Goal: Task Accomplishment & Management: Manage account settings

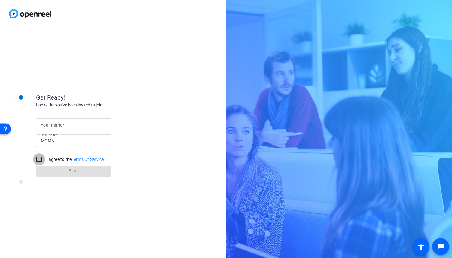
click at [39, 159] on input "I agree to the Terms Of Service" at bounding box center [39, 159] width 12 height 12
checkbox input "true"
click at [74, 174] on form "Your name Session ID MGMA I agree to the Terms Of Service Enter" at bounding box center [73, 145] width 75 height 61
click at [71, 128] on div at bounding box center [73, 124] width 65 height 13
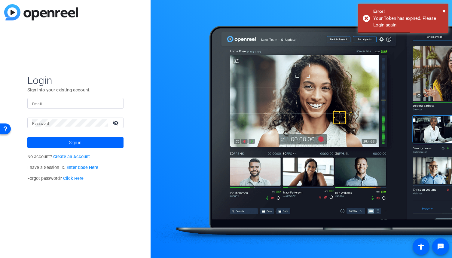
click at [89, 105] on input "Email" at bounding box center [75, 103] width 87 height 7
type input "[PERSON_NAME][EMAIL_ADDRESS][PERSON_NAME][DOMAIN_NAME]"
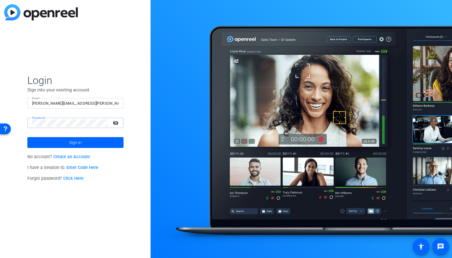
click at [27, 137] on button "Sign in" at bounding box center [75, 142] width 96 height 11
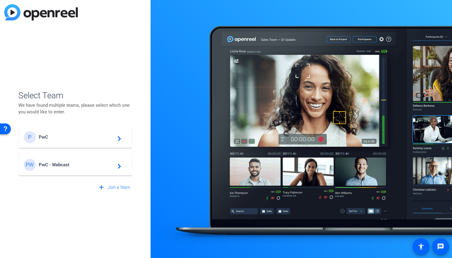
click at [89, 163] on span "PwC - Webcast" at bounding box center [76, 164] width 75 height 5
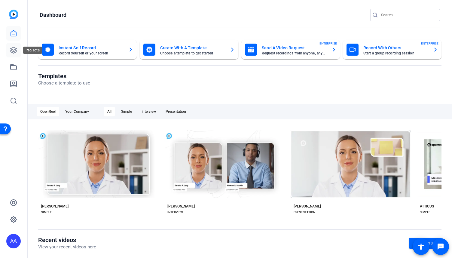
click at [12, 51] on icon at bounding box center [14, 50] width 6 height 6
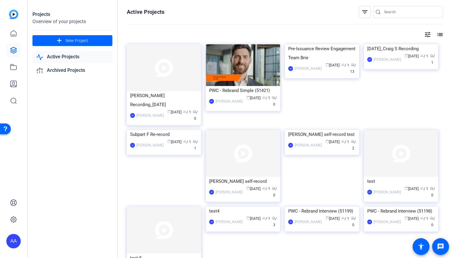
click at [424, 32] on mat-icon "tune" at bounding box center [427, 34] width 7 height 7
click at [360, 10] on div at bounding box center [226, 129] width 452 height 258
click at [361, 10] on mat-icon "filter_list" at bounding box center [364, 11] width 7 height 7
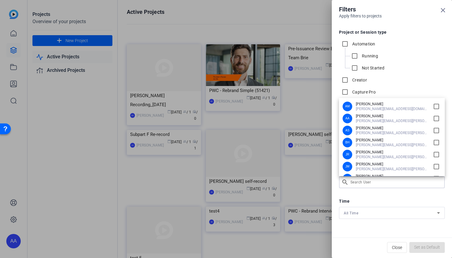
click at [374, 181] on div "Filters Apply filters to projects Project or Session type Automation Running No…" at bounding box center [226, 129] width 452 height 258
click at [434, 108] on input "checkbox" at bounding box center [436, 107] width 10 height 10
checkbox input "true"
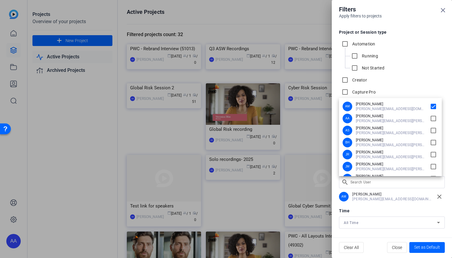
click at [101, 195] on div at bounding box center [226, 129] width 452 height 258
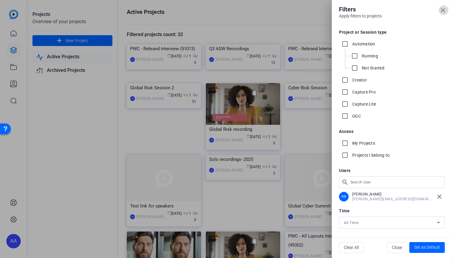
click at [444, 10] on icon at bounding box center [442, 10] width 7 height 7
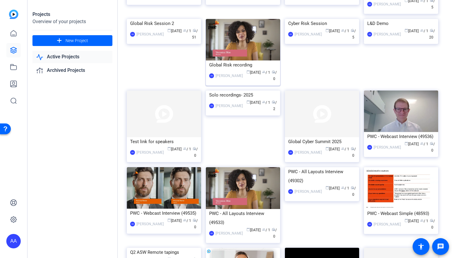
scroll to position [65, 0]
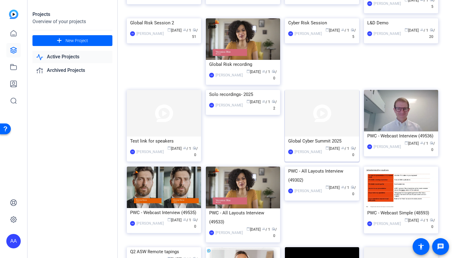
click at [311, 145] on div "Global Cyber Summit 2025" at bounding box center [322, 140] width 68 height 9
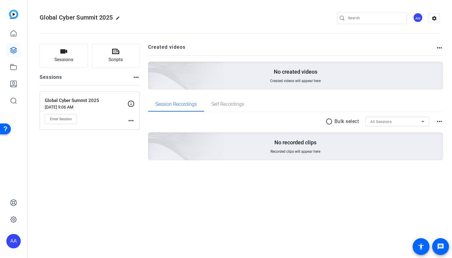
click at [129, 121] on mat-icon "more_horiz" at bounding box center [130, 120] width 7 height 7
click at [138, 129] on span "Edit Session" at bounding box center [145, 128] width 27 height 7
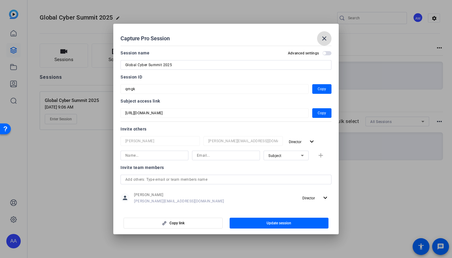
click at [324, 41] on mat-icon "close" at bounding box center [324, 38] width 7 height 7
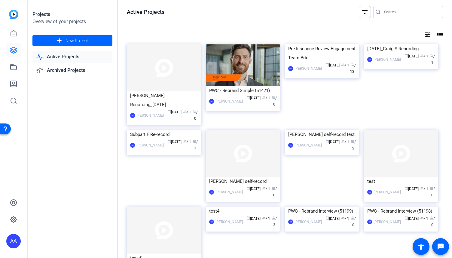
click at [362, 12] on mat-icon "filter_list" at bounding box center [364, 11] width 7 height 7
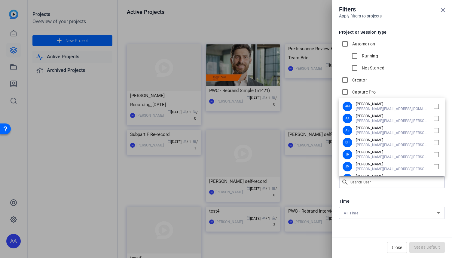
click at [371, 184] on div "Filters Apply filters to projects Project or Session type Automation Running No…" at bounding box center [226, 129] width 452 height 258
click at [433, 105] on input "checkbox" at bounding box center [436, 107] width 10 height 10
checkbox input "true"
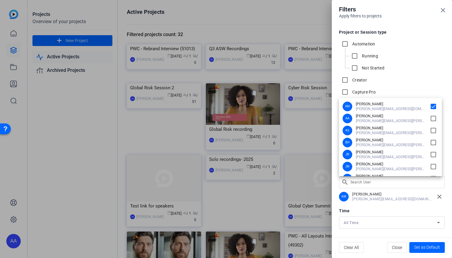
click at [445, 12] on div at bounding box center [226, 129] width 452 height 258
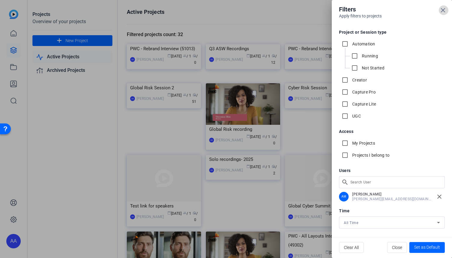
click at [444, 11] on icon at bounding box center [442, 10] width 7 height 7
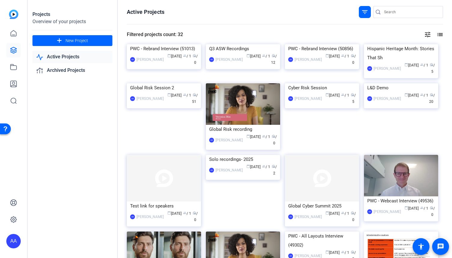
click at [17, 241] on div "AA" at bounding box center [13, 241] width 14 height 14
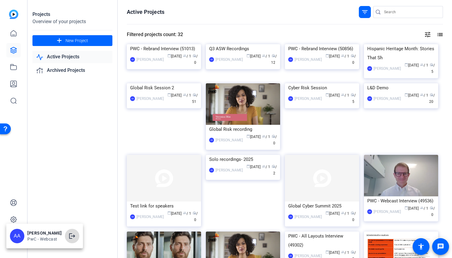
click at [68, 237] on mat-icon "logout" at bounding box center [71, 235] width 7 height 7
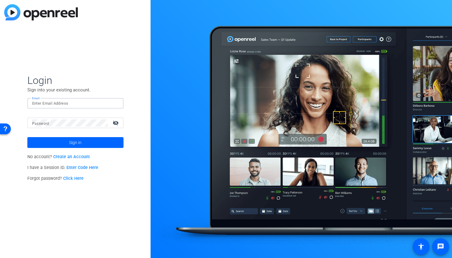
click at [76, 103] on input "Email" at bounding box center [75, 103] width 87 height 7
type input "adam.a.ahmed@pwc.com"
click at [27, 137] on button "Sign in" at bounding box center [75, 142] width 96 height 11
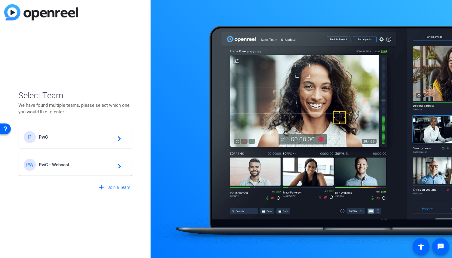
click at [108, 138] on span "PwC" at bounding box center [76, 136] width 75 height 5
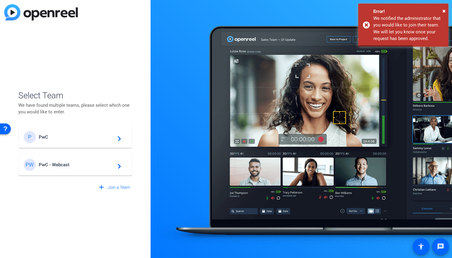
click at [120, 137] on mat-icon "navigate_next" at bounding box center [117, 136] width 7 height 7
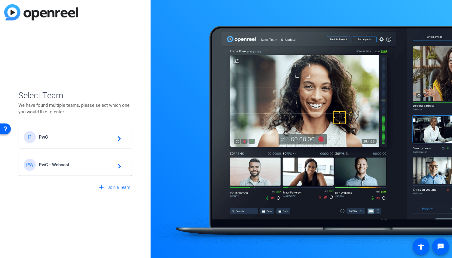
click at [121, 165] on div "PW PwC - Webcast navigate_next" at bounding box center [75, 165] width 103 height 12
